Goal: Find specific page/section: Find specific page/section

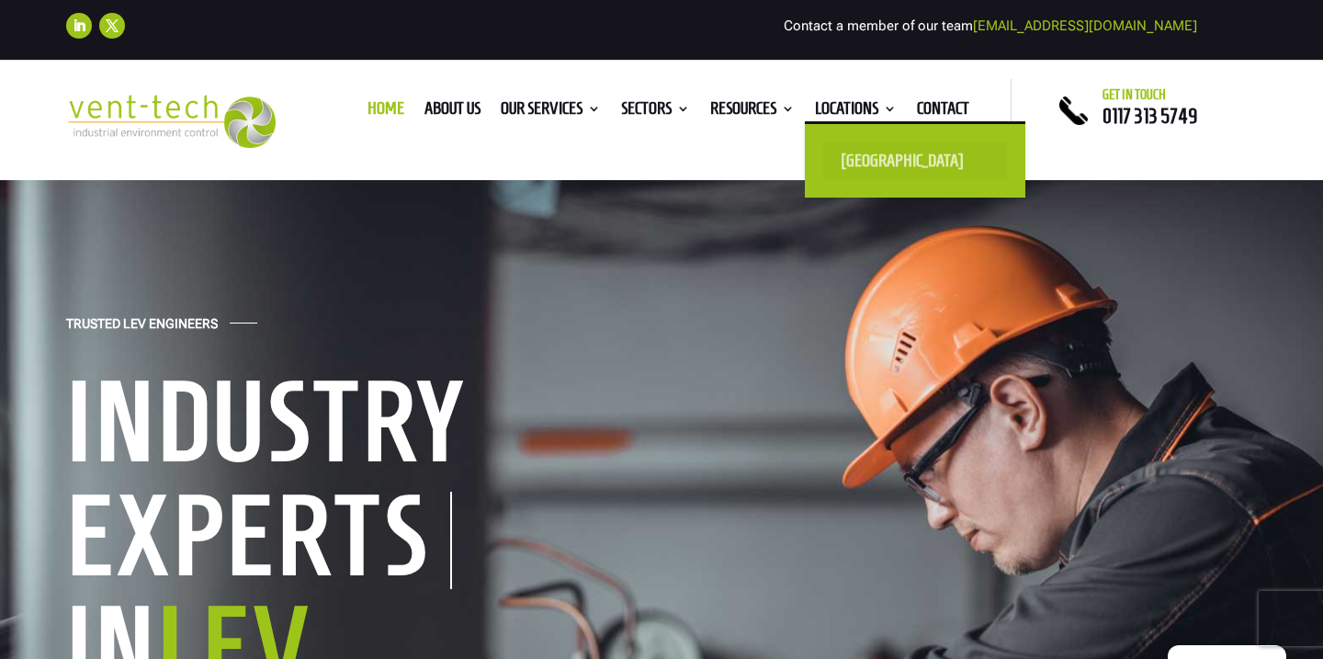
click at [871, 165] on link "[GEOGRAPHIC_DATA]" at bounding box center [915, 160] width 184 height 37
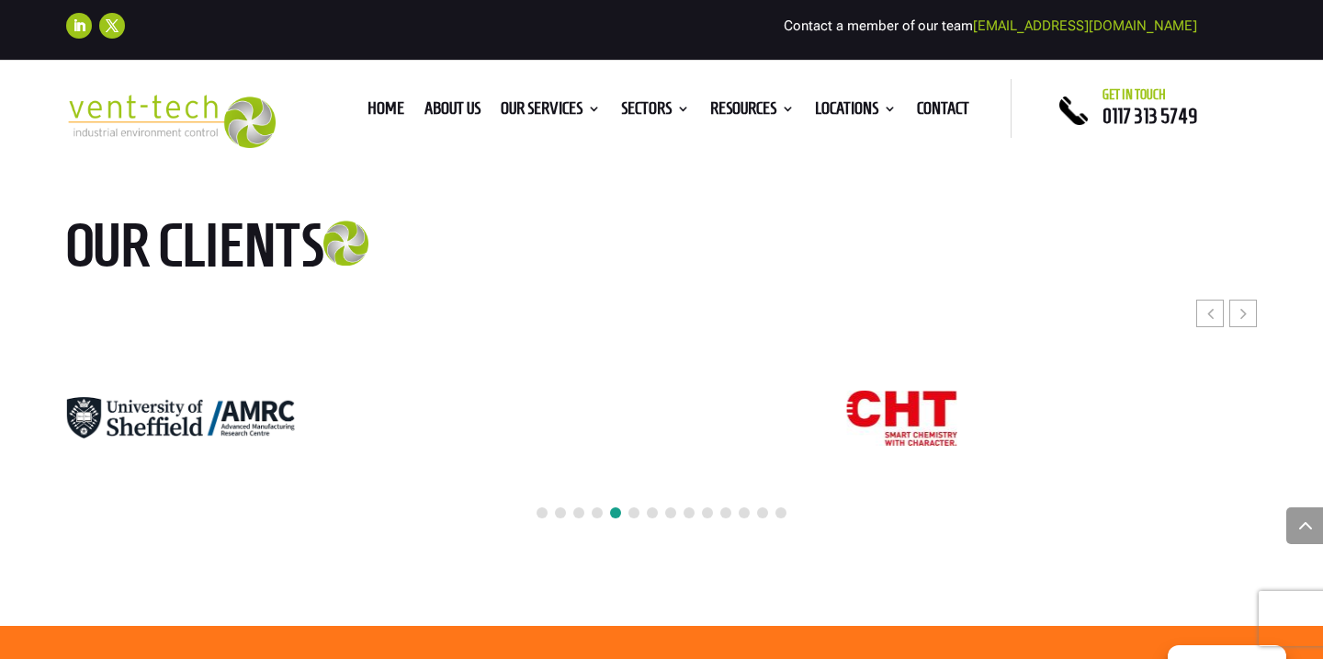
scroll to position [4297, 0]
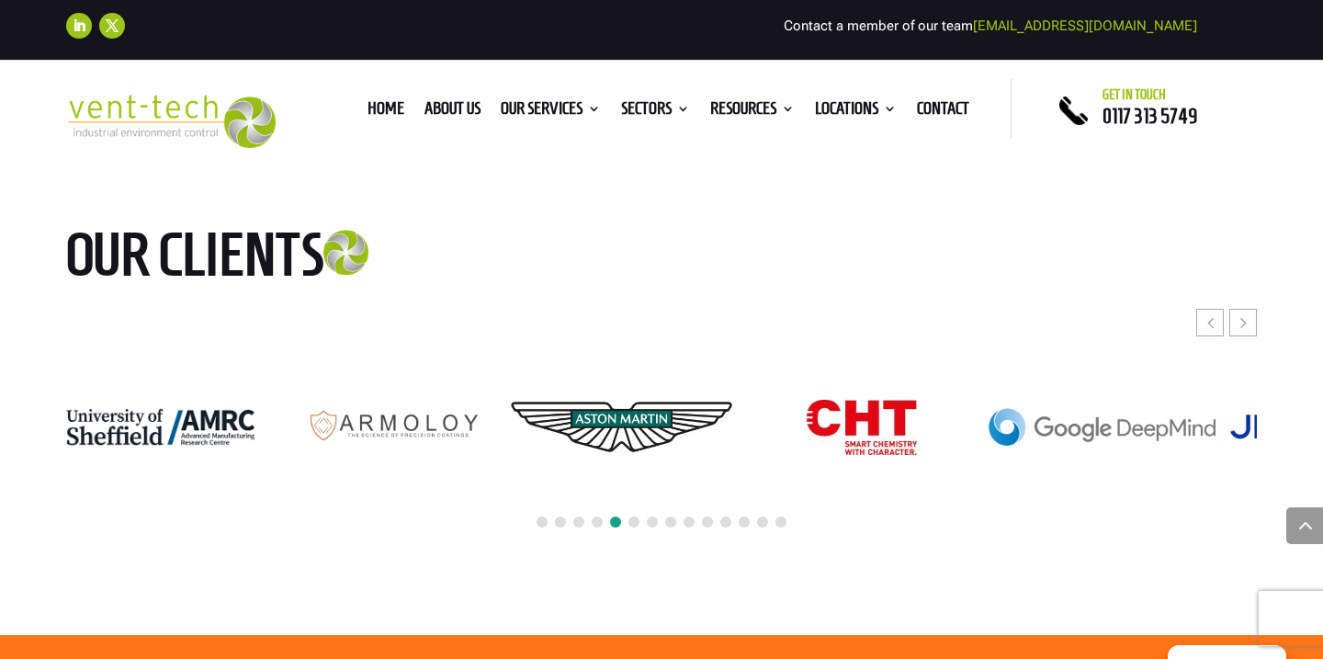
click at [636, 369] on img "12 / 24" at bounding box center [622, 427] width 228 height 151
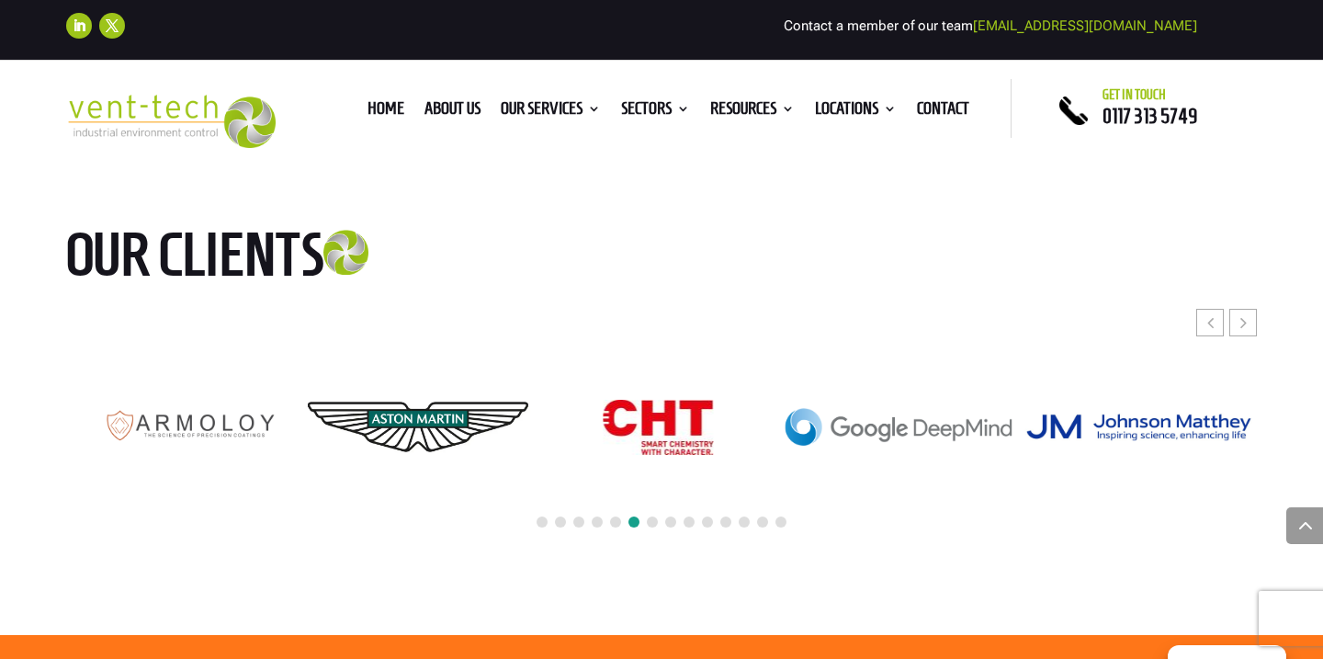
click at [603, 400] on img "13 / 24" at bounding box center [658, 427] width 110 height 55
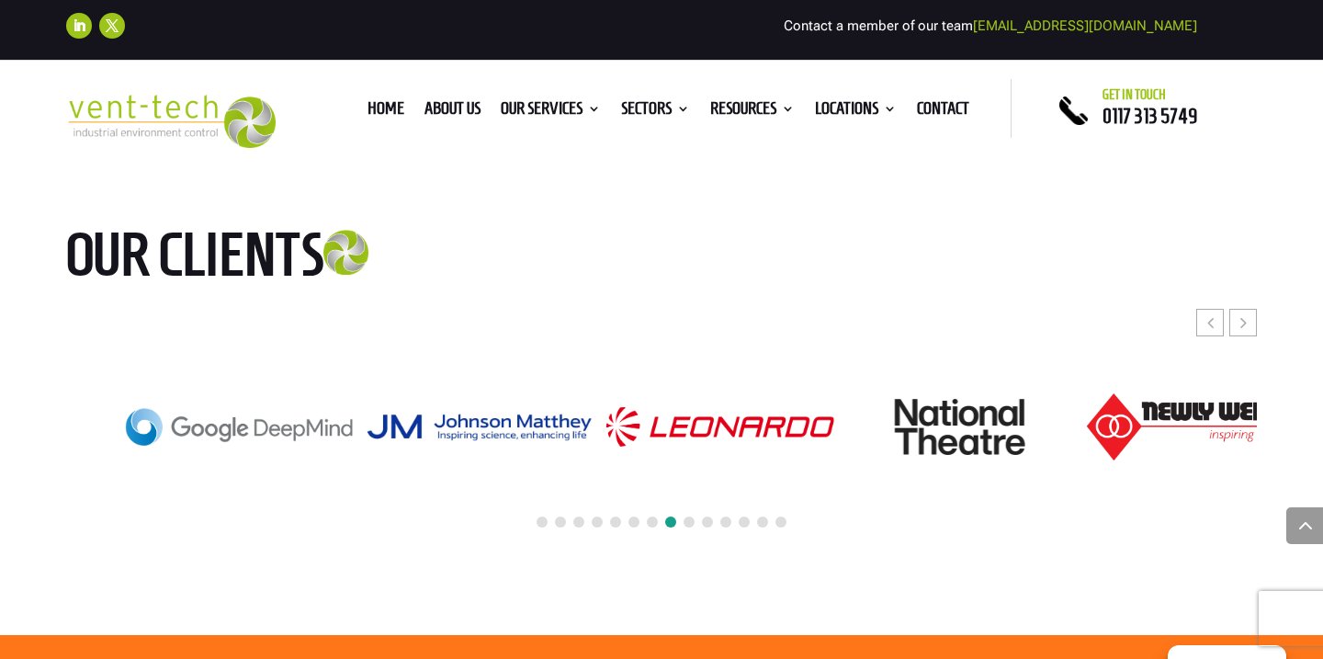
click at [607, 407] on img "16 / 24" at bounding box center [721, 427] width 228 height 40
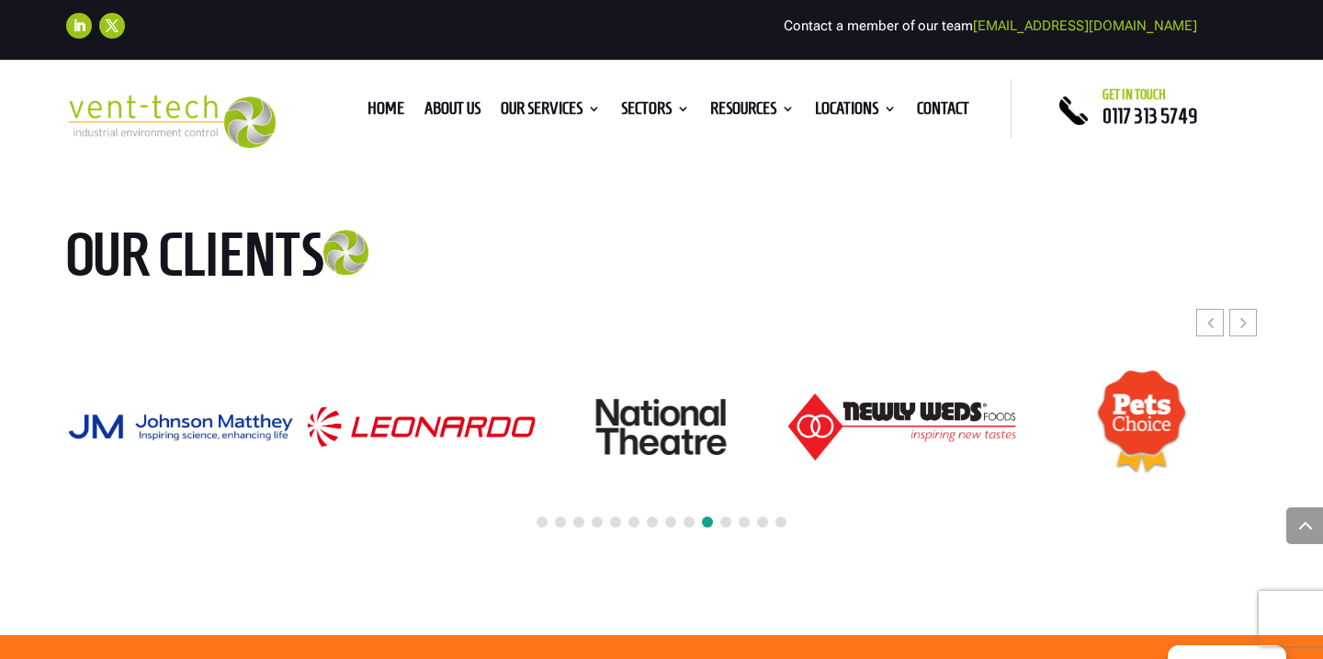
click at [789, 394] on img "18 / 24" at bounding box center [903, 426] width 228 height 67
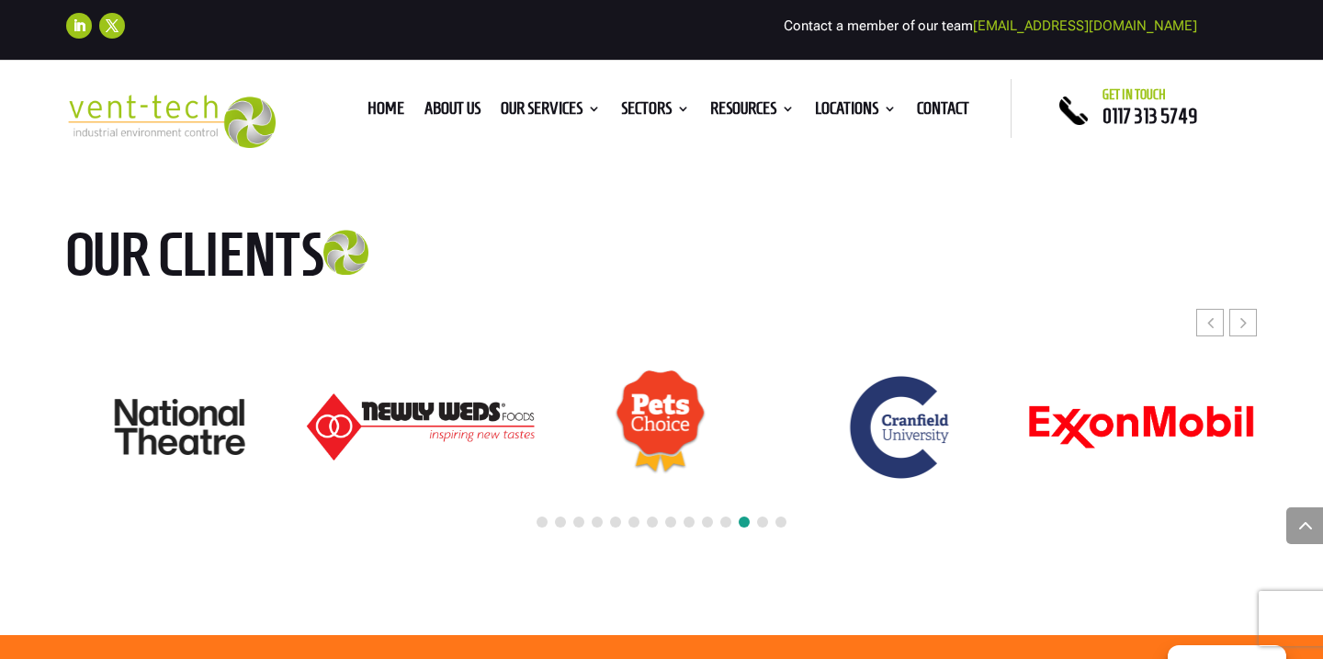
click at [842, 384] on img "20 / 24" at bounding box center [901, 427] width 119 height 119
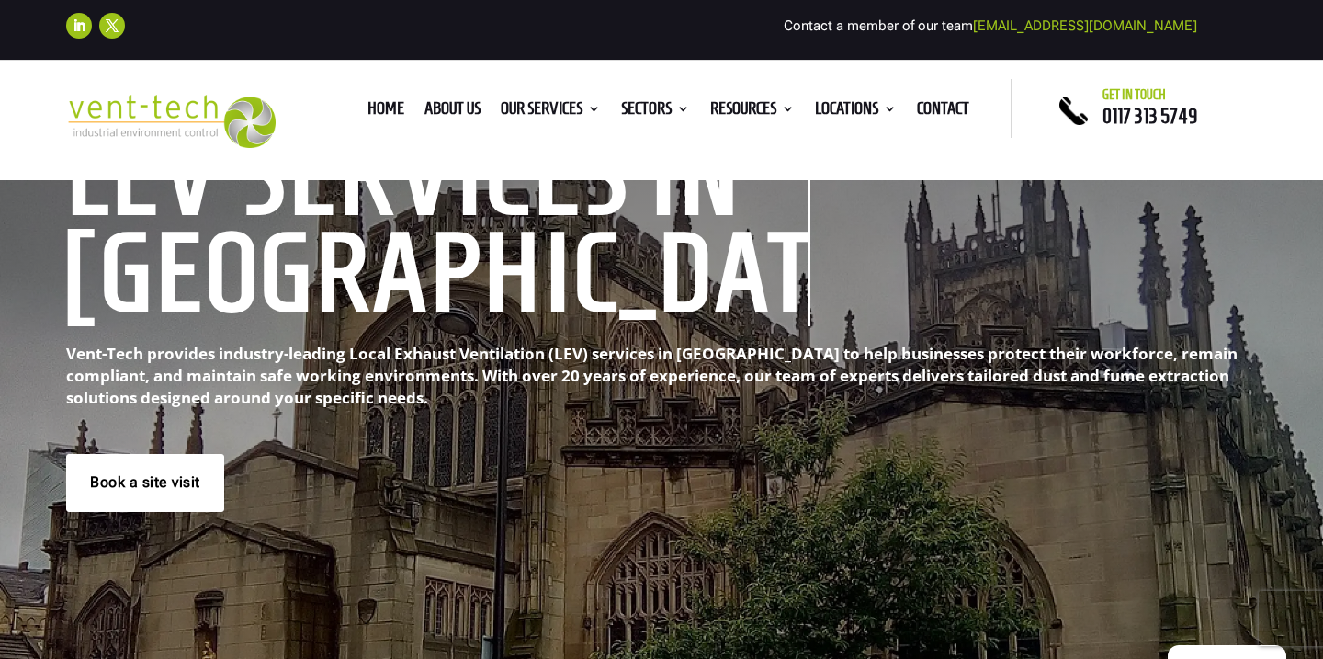
scroll to position [0, 0]
